Goal: Task Accomplishment & Management: Manage account settings

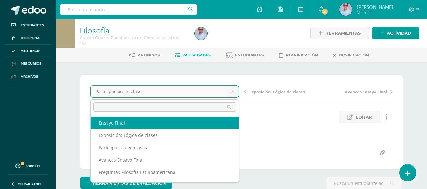
select select "/dashboard/teacher/grade-activity/129312/"
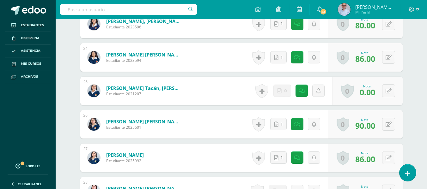
scroll to position [1022, 0]
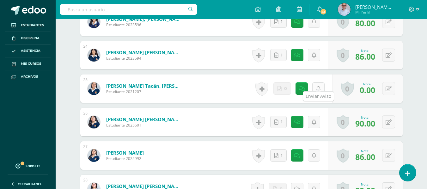
click at [316, 86] on icon at bounding box center [318, 88] width 5 height 5
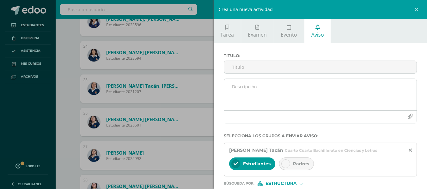
click at [285, 85] on textarea at bounding box center [320, 95] width 193 height 32
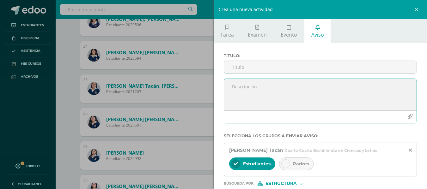
type textarea "n"
type textarea "N"
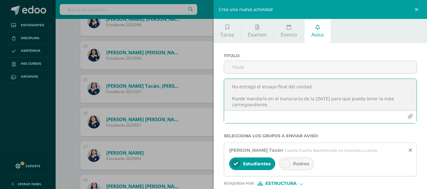
drag, startPoint x: 273, startPoint y: 104, endPoint x: 232, endPoint y: 86, distance: 44.4
click at [232, 86] on textarea "No entregó el ensayo final del unidad. Puede mandarlo en el transcurso de la ma…" at bounding box center [320, 95] width 193 height 32
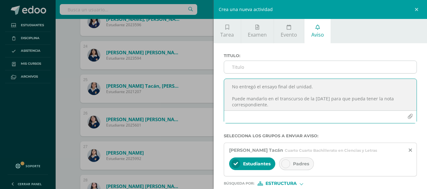
type textarea "No entregó el ensayo final del unidad. Puede mandarlo en el transcurso de la ma…"
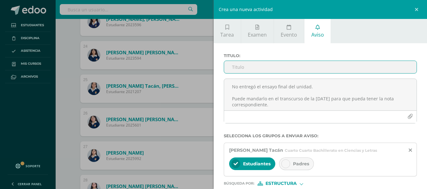
click at [254, 72] on input "Titulo :" at bounding box center [320, 67] width 193 height 12
type input "Ensayo final"
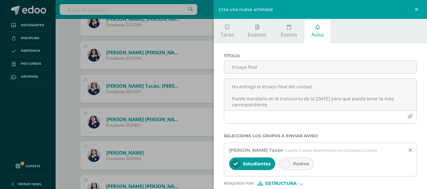
click at [283, 168] on div at bounding box center [285, 164] width 9 height 9
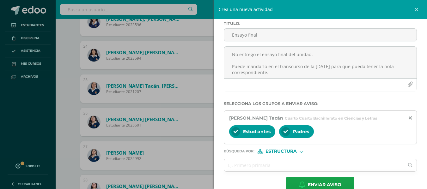
scroll to position [46, 0]
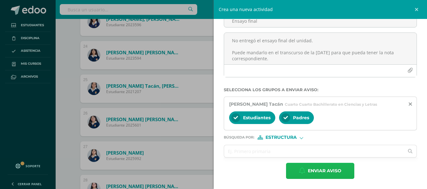
click at [328, 169] on span "Enviar aviso" at bounding box center [325, 170] width 34 height 15
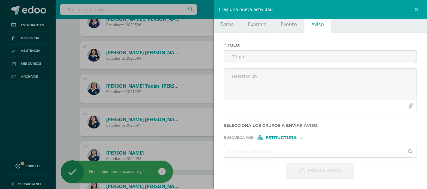
scroll to position [10, 0]
click at [180, 111] on div "Crea una nueva actividad Tarea Examen Evento Aviso Título: Valor: 100.0 Fecha: …" at bounding box center [213, 94] width 427 height 189
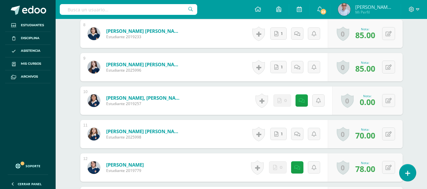
scroll to position [500, 0]
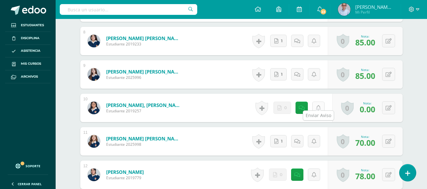
click at [319, 106] on icon at bounding box center [318, 108] width 5 height 5
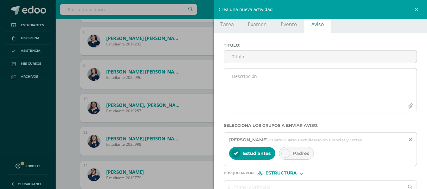
click at [259, 74] on textarea at bounding box center [320, 85] width 193 height 32
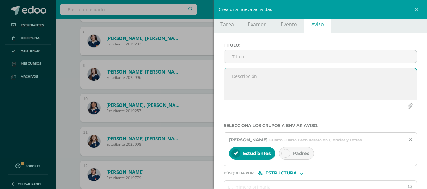
paste textarea "No entregó el ensayo final del unidad. Puede mandarlo en el transcurso de la ma…"
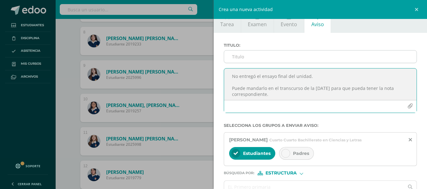
type textarea "No entregó el ensayo final del unidad. Puede mandarlo en el transcurso de la ma…"
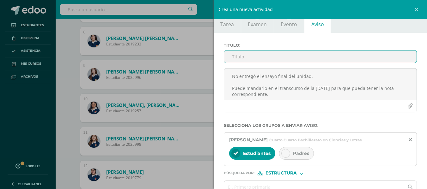
click at [238, 57] on input "Titulo :" at bounding box center [320, 57] width 193 height 12
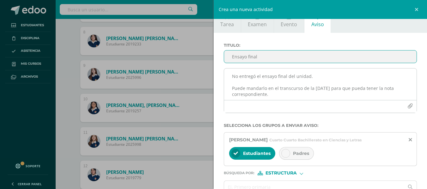
type input "Ensayo final"
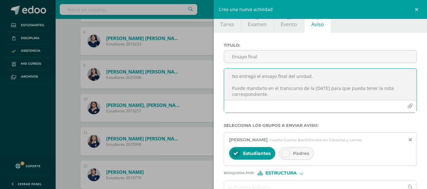
click at [270, 77] on textarea "No entregó el ensayo final del unidad. Puede mandarlo en el transcurso de la ma…" at bounding box center [320, 85] width 193 height 32
click at [278, 85] on textarea "No entregó el ensayo final del unidad. Puede mandarlo en el transcurso de la ma…" at bounding box center [320, 85] width 193 height 32
click at [295, 90] on textarea "No entregó el ensayo final del unidad. Puede mandarlo en el transcurso de la ma…" at bounding box center [320, 85] width 193 height 32
click at [299, 95] on textarea "No entregó el ensayo final del unidad. Puede mandarlo en el transcurso de la ma…" at bounding box center [320, 85] width 193 height 32
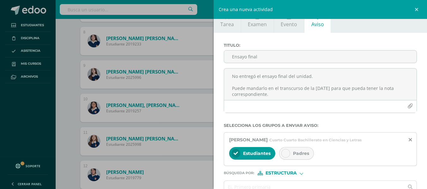
click at [288, 155] on icon at bounding box center [286, 153] width 4 height 4
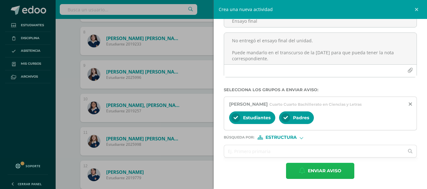
click at [326, 170] on span "Enviar aviso" at bounding box center [325, 170] width 34 height 15
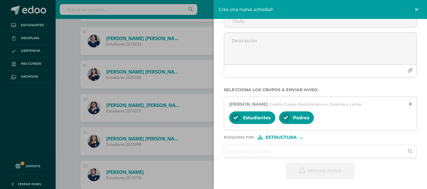
scroll to position [10, 0]
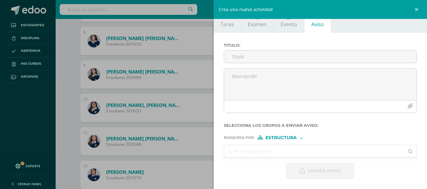
click at [163, 83] on div "Crea una nueva actividad Tarea Examen Evento Aviso Título: Valor: 100.0 Fecha: …" at bounding box center [213, 94] width 427 height 189
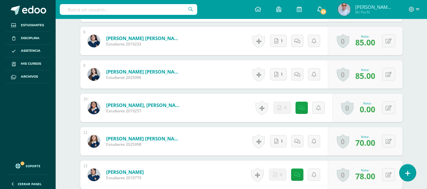
click at [324, 9] on span "23" at bounding box center [323, 11] width 7 height 7
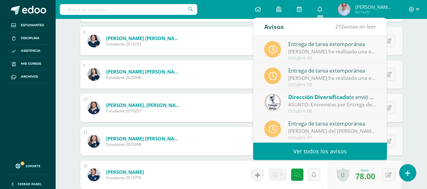
scroll to position [0, 0]
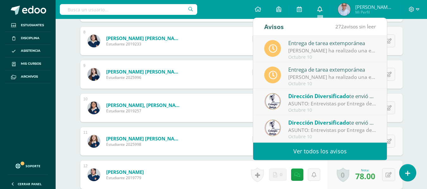
click at [320, 13] on link "0" at bounding box center [320, 9] width 20 height 19
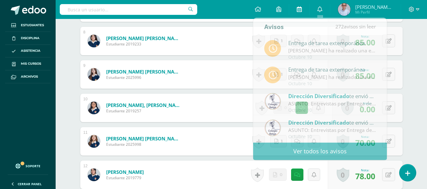
click at [295, 9] on link at bounding box center [299, 9] width 20 height 19
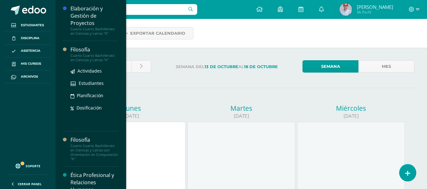
click at [92, 48] on div "Filosofía" at bounding box center [95, 49] width 48 height 7
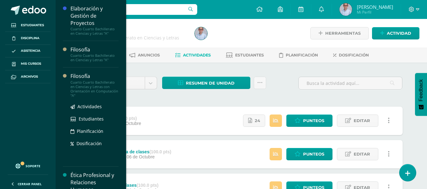
click at [88, 78] on div "Filosofía" at bounding box center [95, 76] width 48 height 7
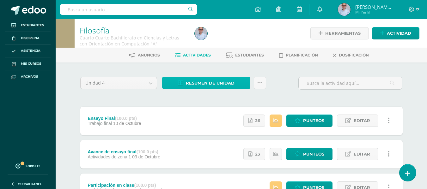
click at [201, 83] on span "Resumen de unidad" at bounding box center [210, 83] width 49 height 12
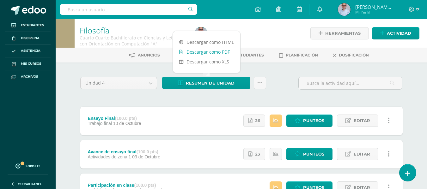
click at [198, 52] on link "Descargar como PDF" at bounding box center [206, 52] width 67 height 10
click at [198, 53] on link "Descargar como PDF" at bounding box center [206, 52] width 67 height 10
click at [201, 53] on link "Descargar como PDF" at bounding box center [206, 52] width 67 height 10
